Goal: Task Accomplishment & Management: Manage account settings

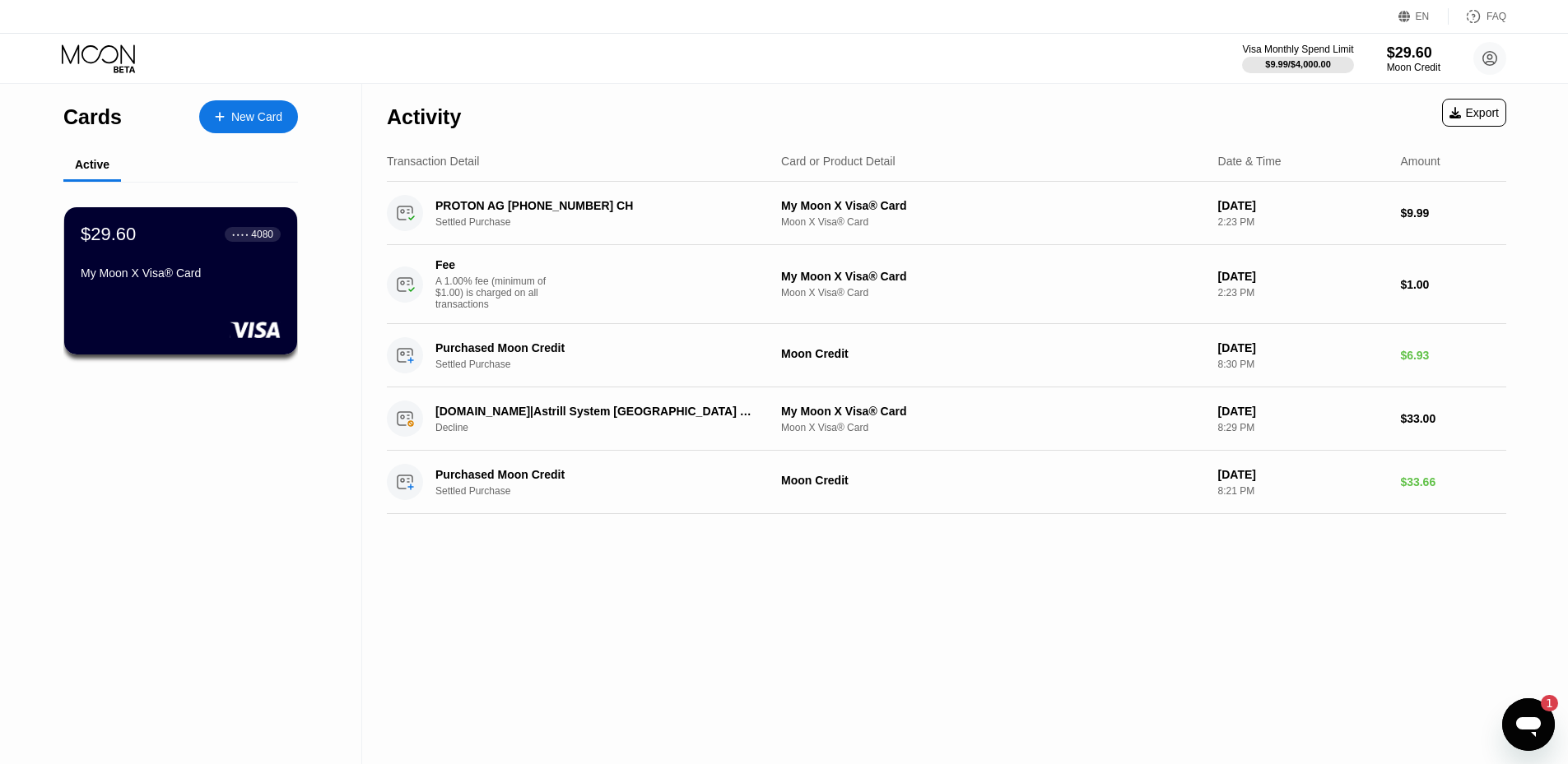
click at [663, 598] on div "Activity Export Transaction Detail Card or Product Detail Date & Time Amount PR…" at bounding box center [947, 424] width 1169 height 680
click at [433, 633] on div "Activity Export Transaction Detail Card or Product Detail Date & Time Amount PR…" at bounding box center [947, 424] width 1169 height 680
drag, startPoint x: 1525, startPoint y: 715, endPoint x: 2991, endPoint y: 1432, distance: 1631.9
click at [1525, 715] on icon "Open messaging window, 1 unread message" at bounding box center [1528, 724] width 30 height 30
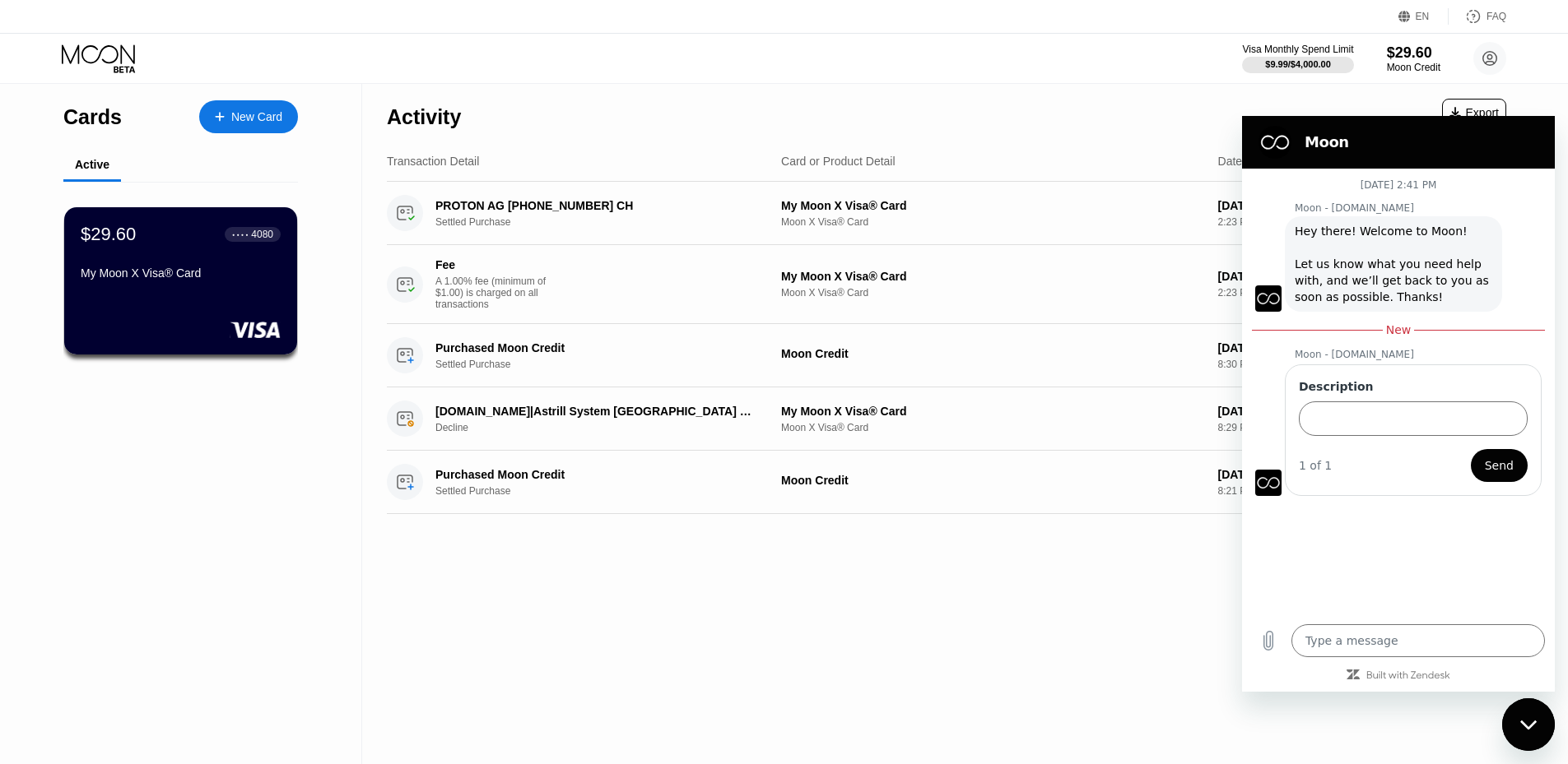
click at [1537, 715] on div "Close messaging window" at bounding box center [1529, 725] width 50 height 50
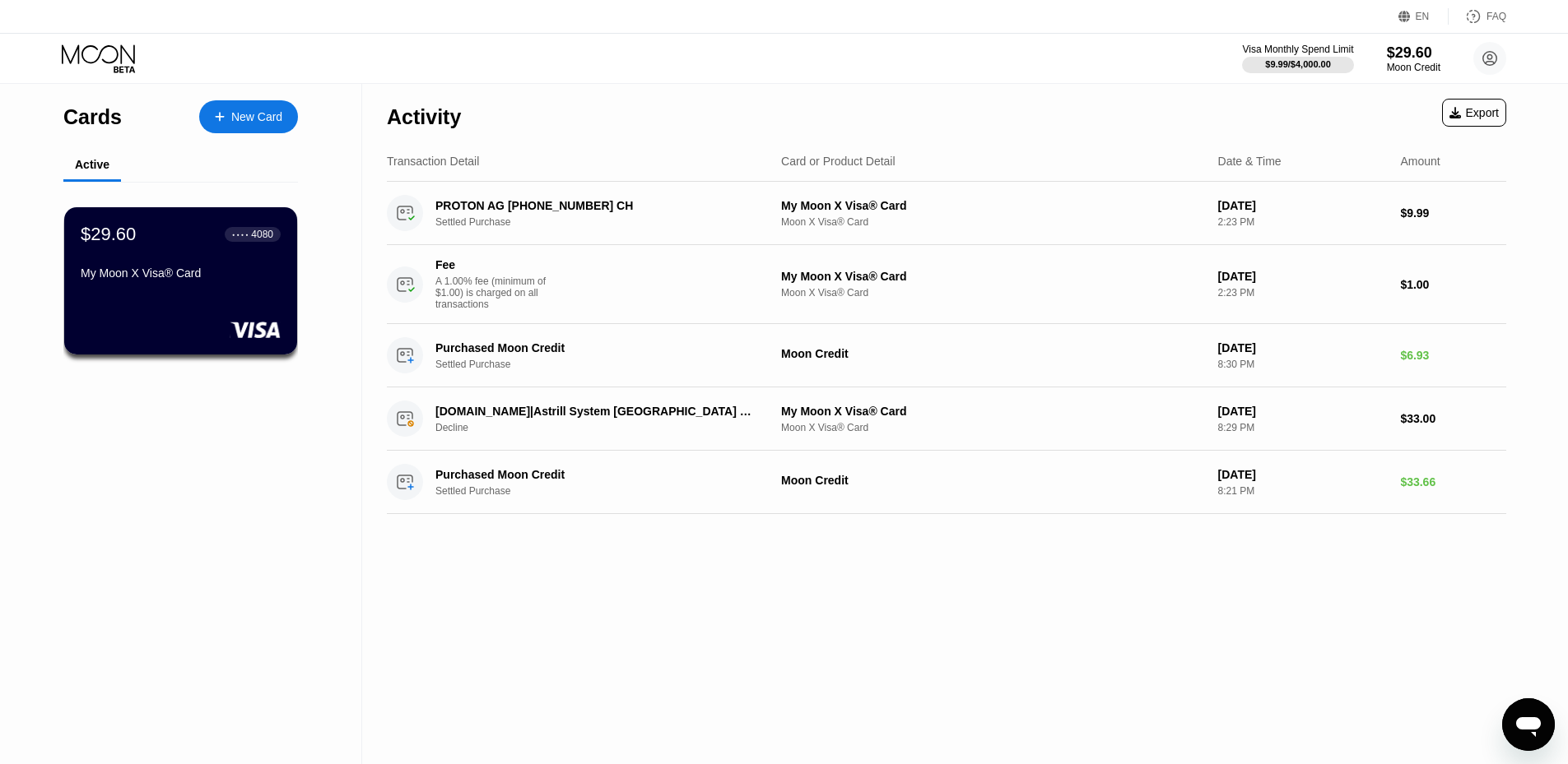
click at [1382, 679] on div "Activity Export Transaction Detail Card or Product Detail Date & Time Amount PR…" at bounding box center [947, 424] width 1169 height 680
click at [890, 670] on div "Activity Export Transaction Detail Card or Product Detail Date & Time Amount PR…" at bounding box center [947, 424] width 1169 height 680
click at [218, 527] on div "Cards New Card Active $29.60 ● ● ● ● 4080 My Moon X Visa® Card" at bounding box center [181, 424] width 363 height 680
click at [1420, 45] on div "$29.60" at bounding box center [1414, 53] width 55 height 17
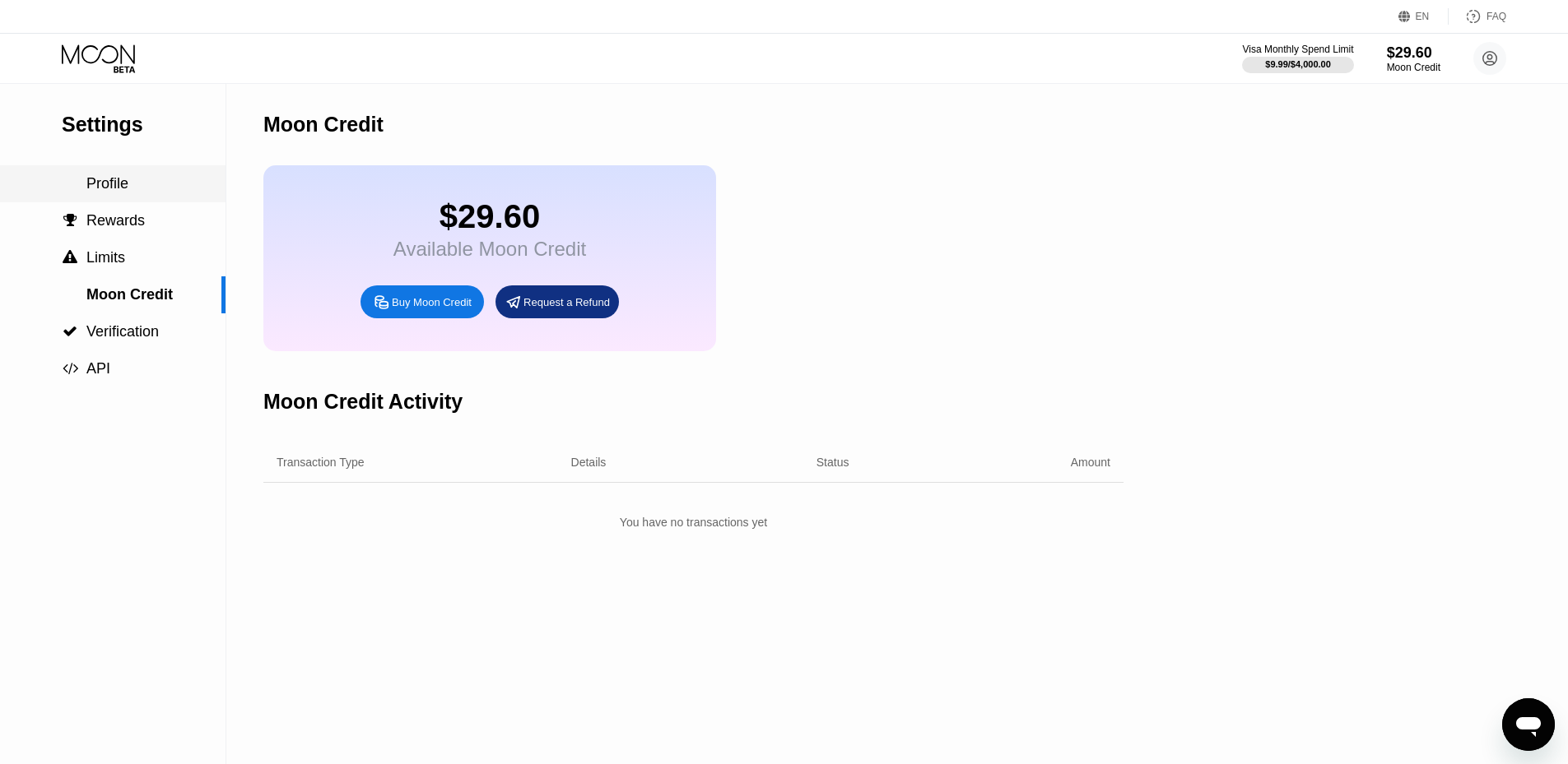
click at [180, 180] on div "Profile" at bounding box center [113, 184] width 226 height 17
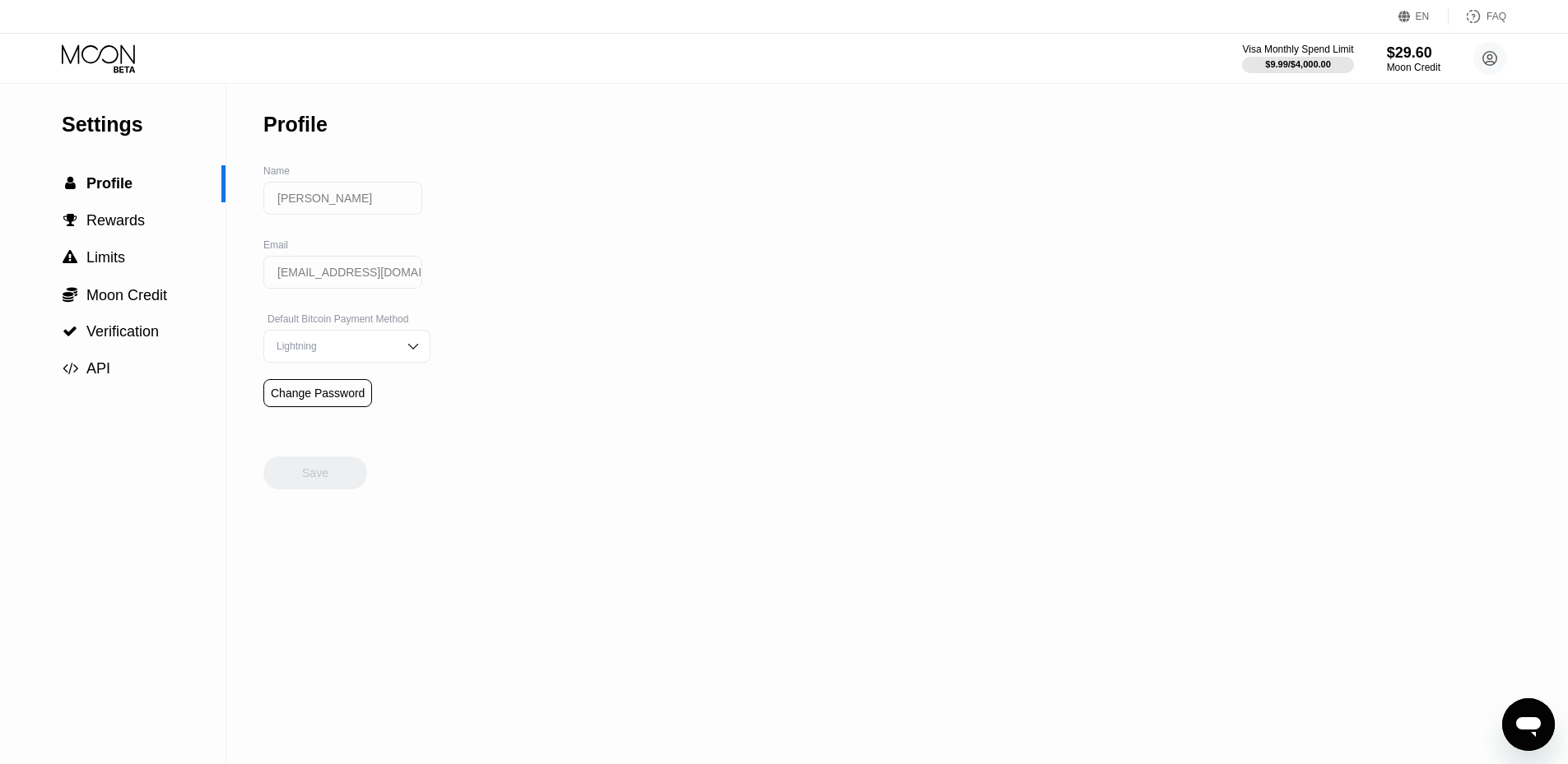
click at [749, 551] on div "Settings  Profile  Rewards  Limits  Moon Credit  Verification  API Profil…" at bounding box center [784, 424] width 1568 height 680
type textarea "x"
drag, startPoint x: 810, startPoint y: 299, endPoint x: 938, endPoint y: 115, distance: 224.1
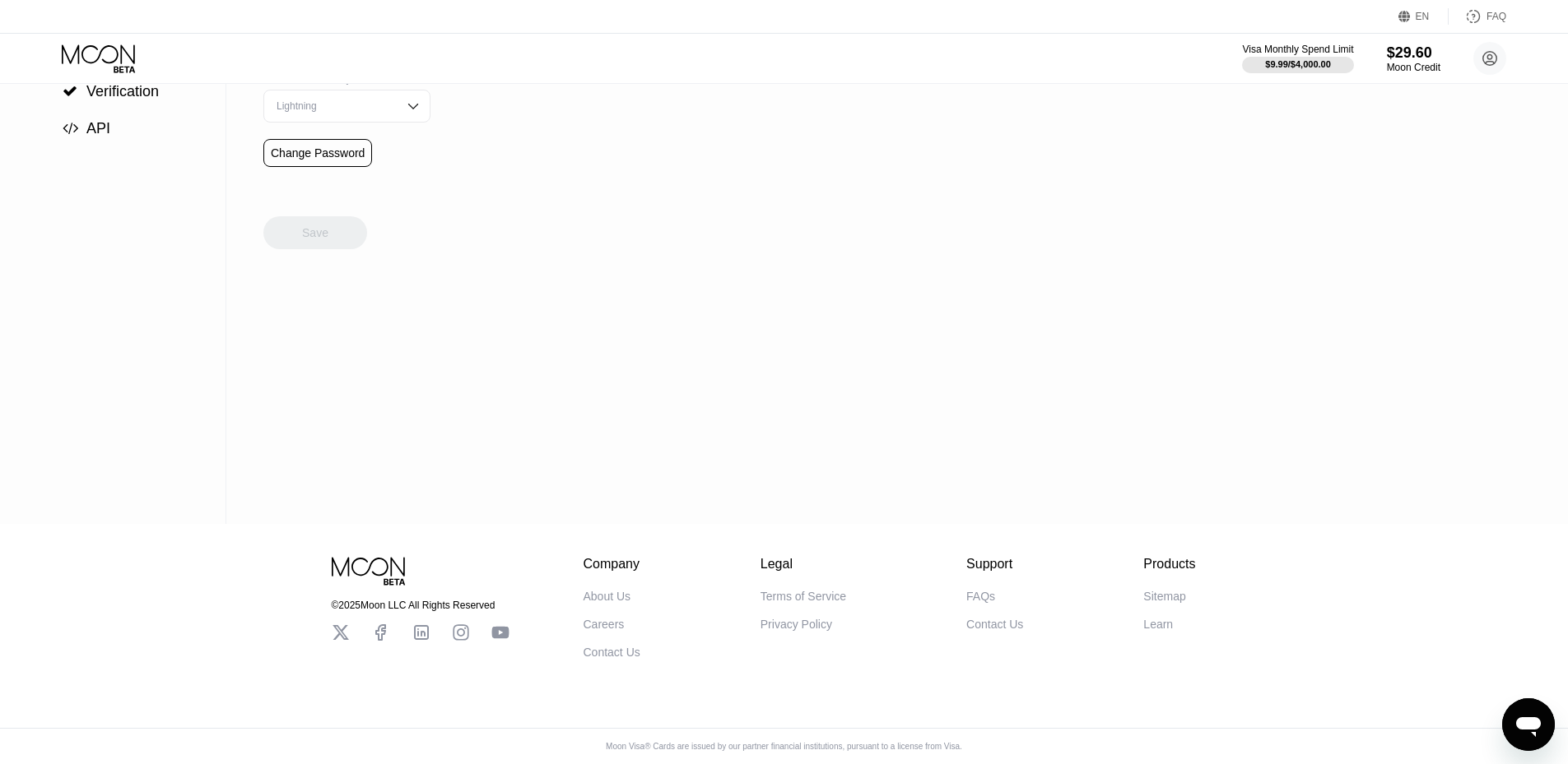
drag, startPoint x: 943, startPoint y: 427, endPoint x: 928, endPoint y: 515, distance: 89.3
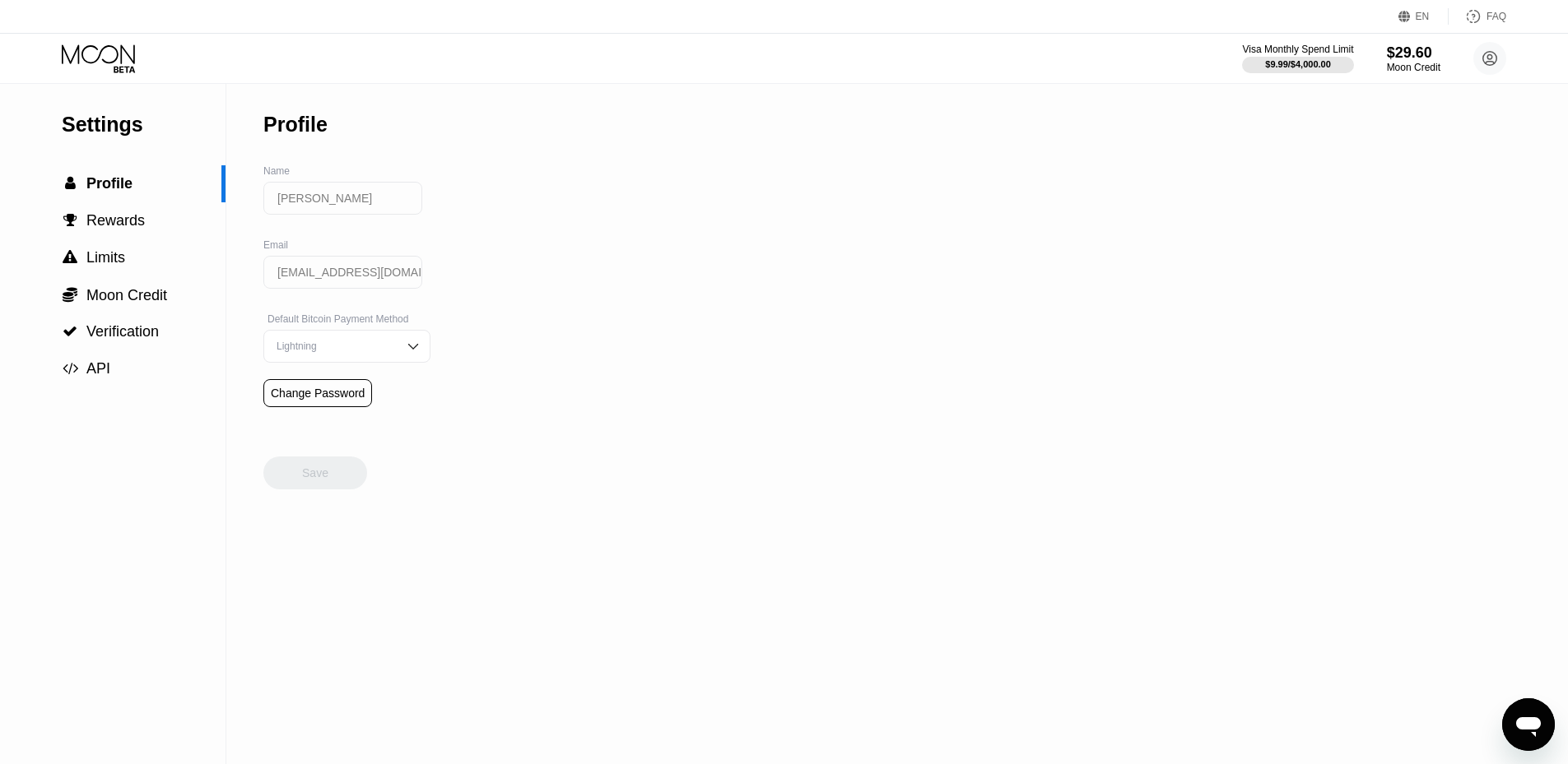
drag, startPoint x: 907, startPoint y: 149, endPoint x: 906, endPoint y: 97, distance: 52.0
